Goal: Find specific page/section: Find specific page/section

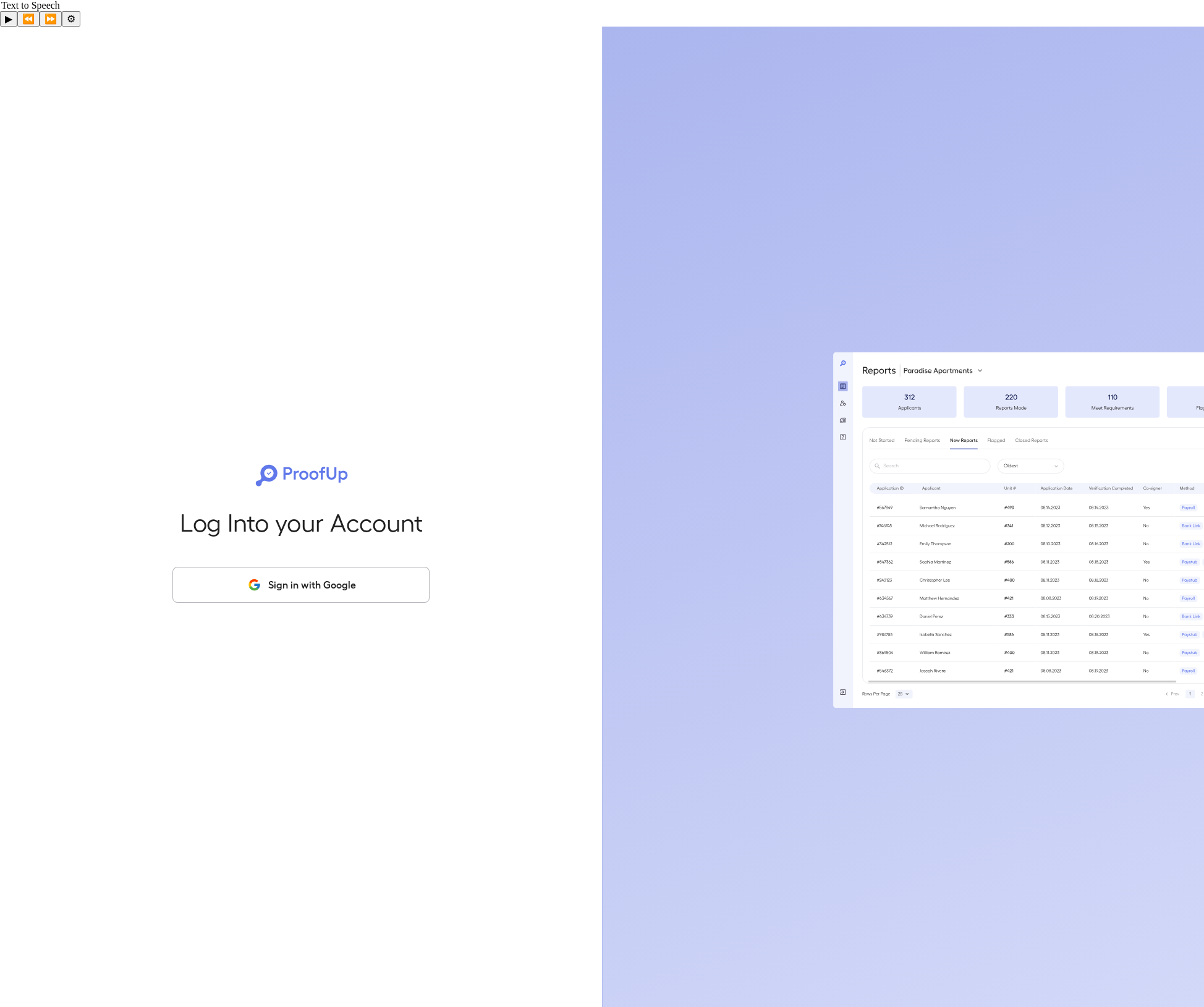
click at [289, 567] on button "Sign in with Google" at bounding box center [301, 585] width 257 height 36
